Goal: Navigation & Orientation: Find specific page/section

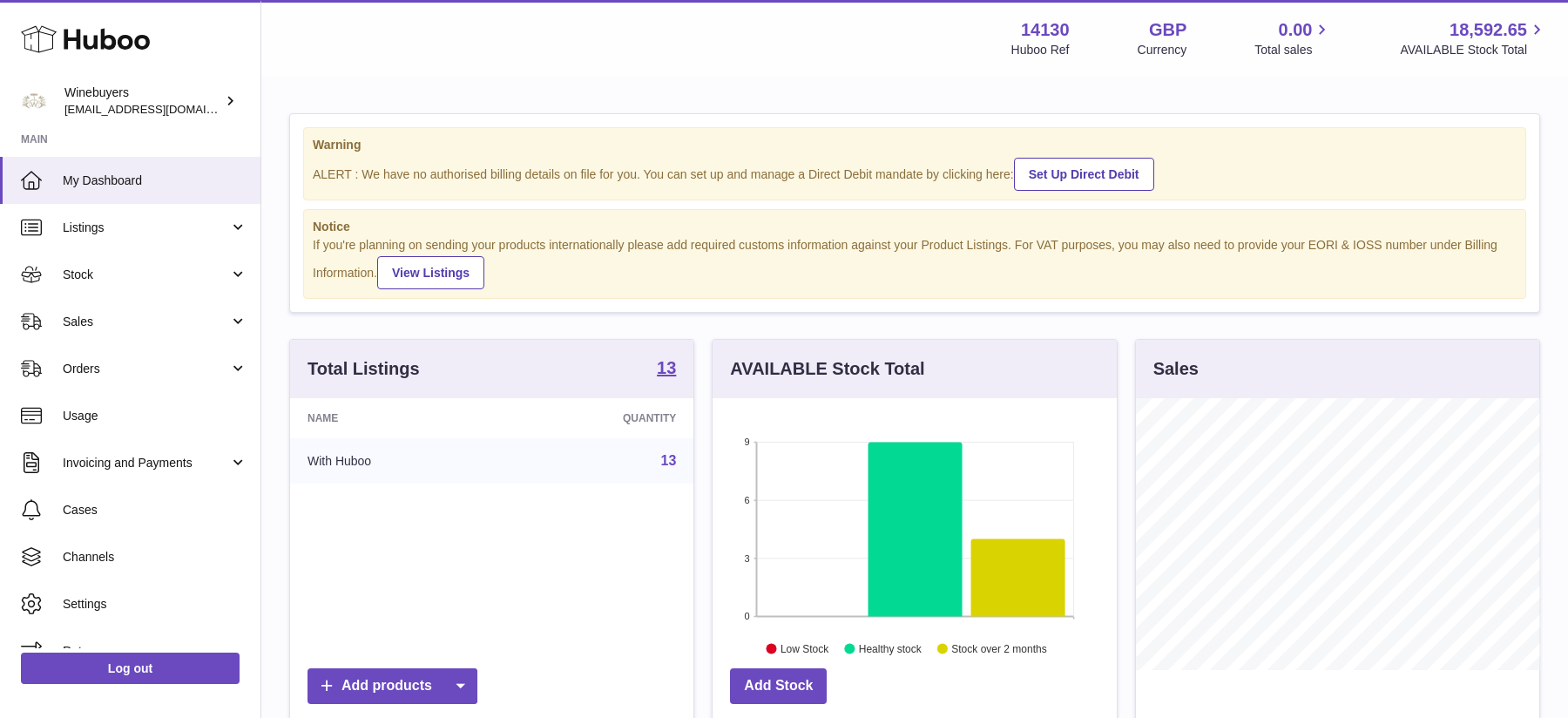
scroll to position [271, 404]
click at [94, 279] on span "Stock" at bounding box center [146, 275] width 167 height 17
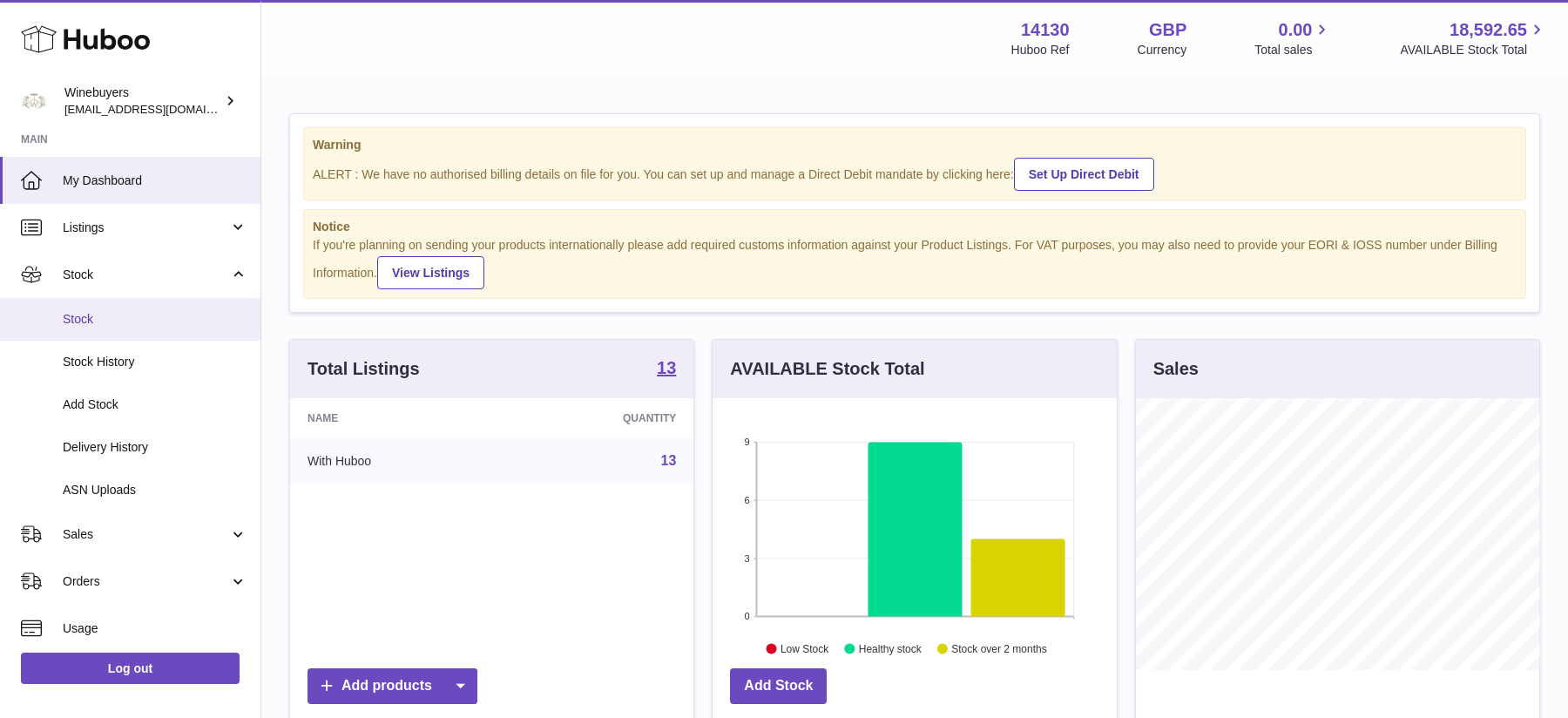
click at [100, 325] on span "Stock" at bounding box center [155, 319] width 184 height 17
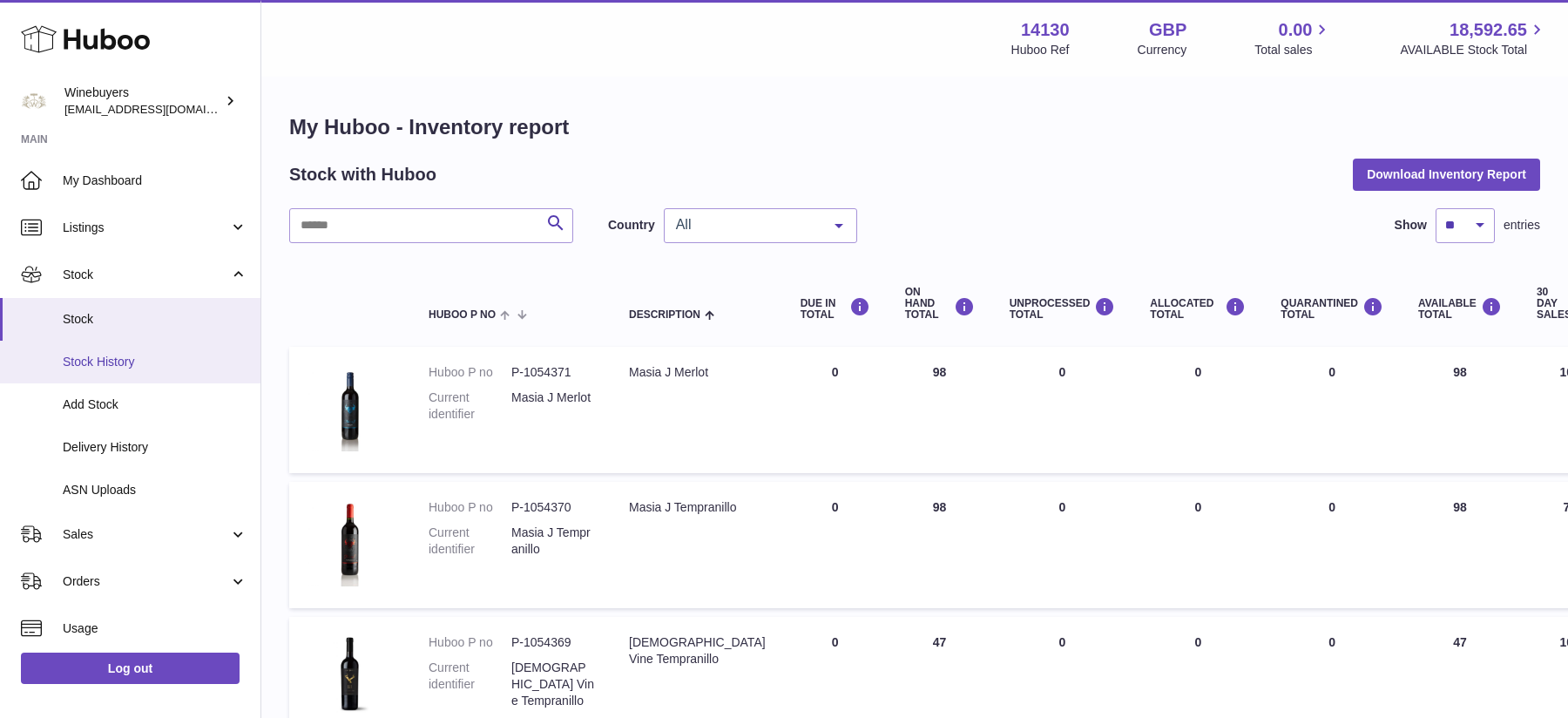
click at [111, 362] on span "Stock History" at bounding box center [155, 362] width 184 height 17
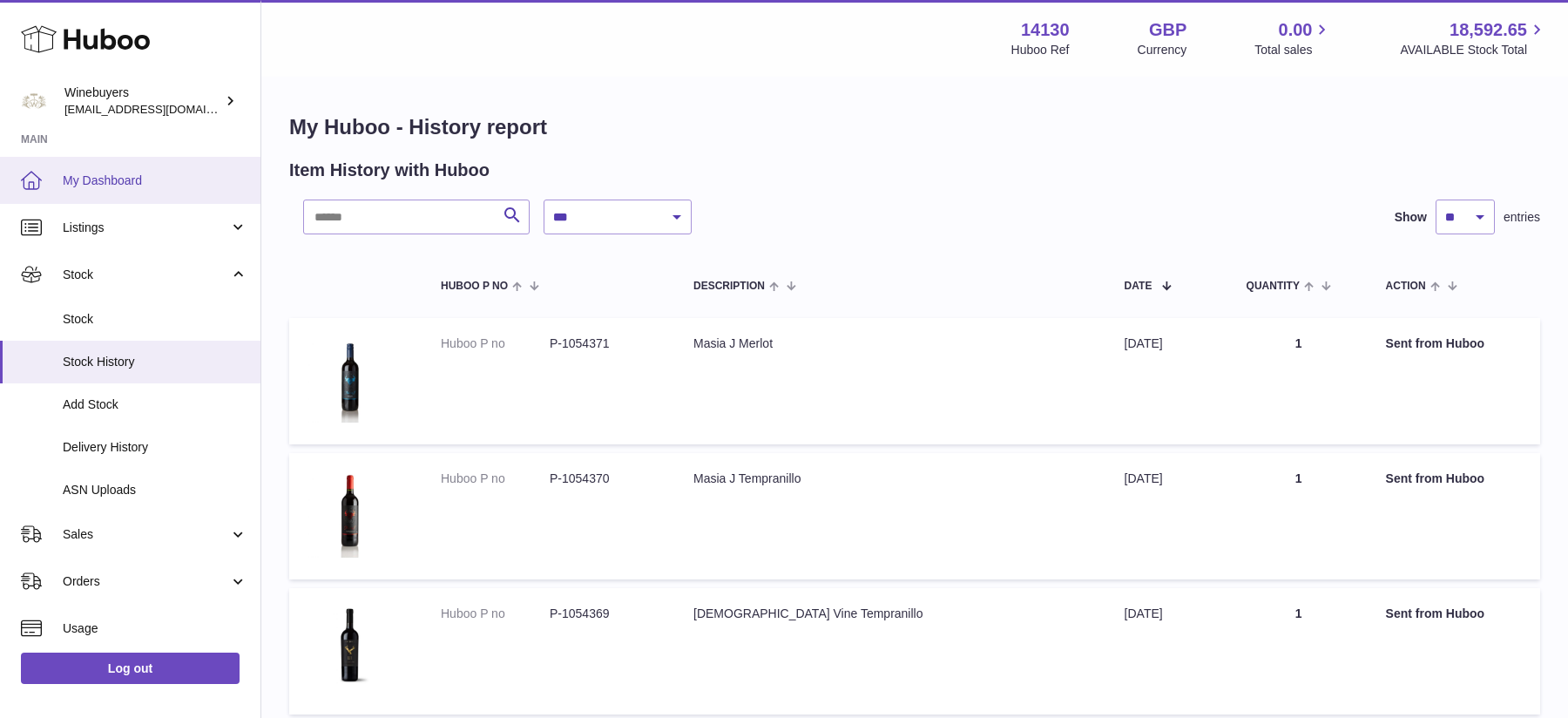
click at [113, 161] on link "My Dashboard" at bounding box center [130, 181] width 261 height 47
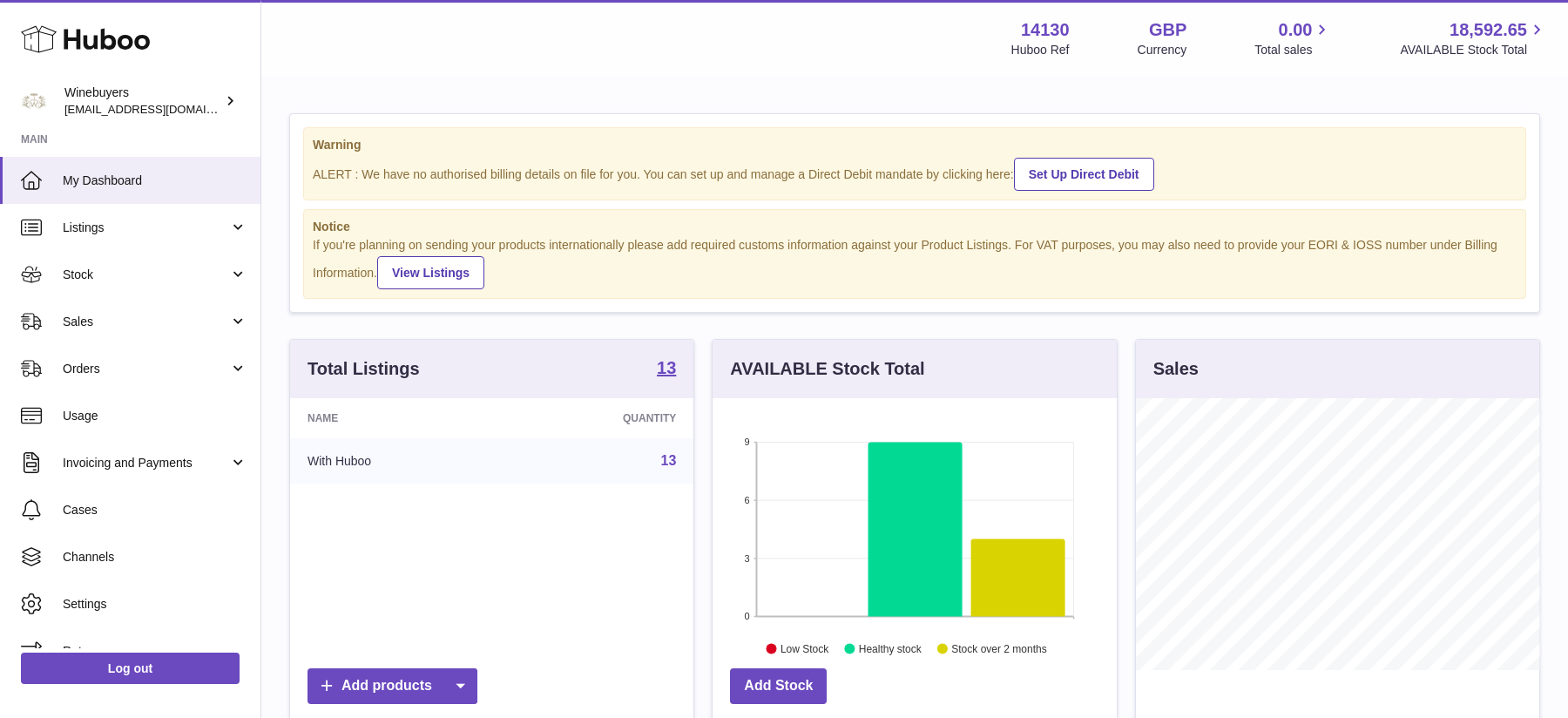
scroll to position [271, 404]
